Goal: Check status

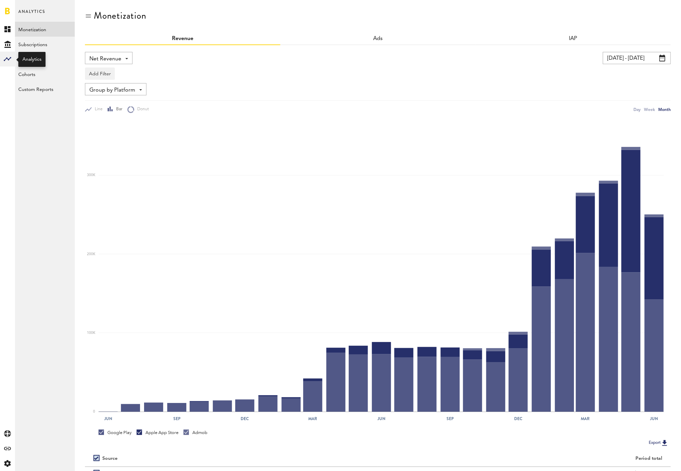
click at [8, 60] on icon at bounding box center [7, 59] width 7 height 4
click at [8, 449] on icon at bounding box center [7, 448] width 7 height 3
click at [7, 450] on icon at bounding box center [7, 448] width 7 height 3
click at [9, 448] on icon "Created with Sketch." at bounding box center [7, 448] width 7 height 3
click at [43, 33] on link "All" at bounding box center [45, 29] width 60 height 15
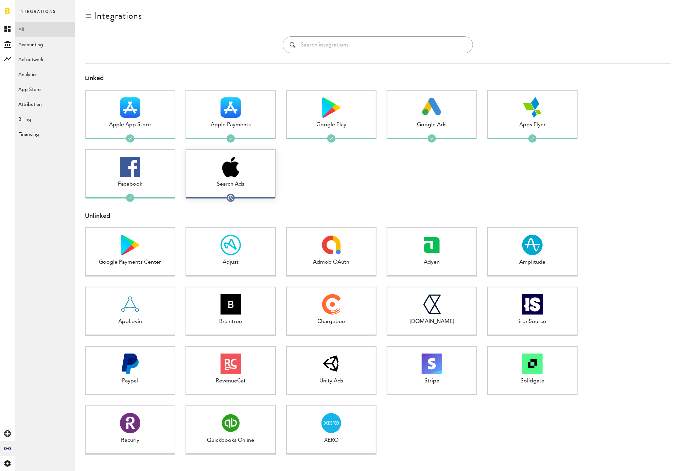
click at [242, 178] on div "Search Ads 1 connected" at bounding box center [230, 173] width 90 height 49
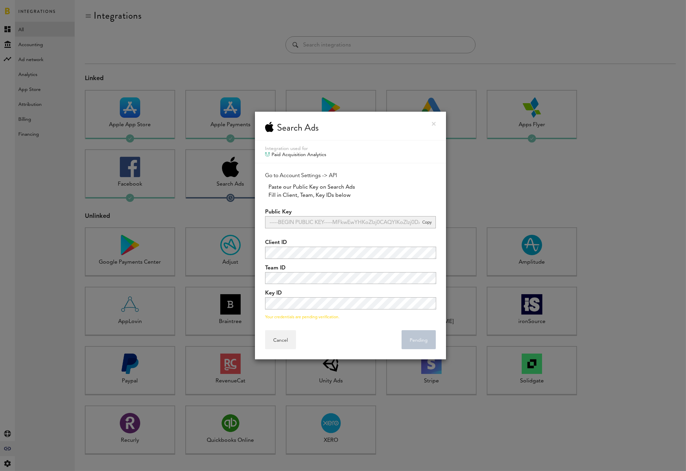
click at [332, 318] on div "Your credentials are pending verification." at bounding box center [350, 317] width 171 height 5
click at [522, 196] on div at bounding box center [343, 235] width 686 height 471
